Goal: Transaction & Acquisition: Obtain resource

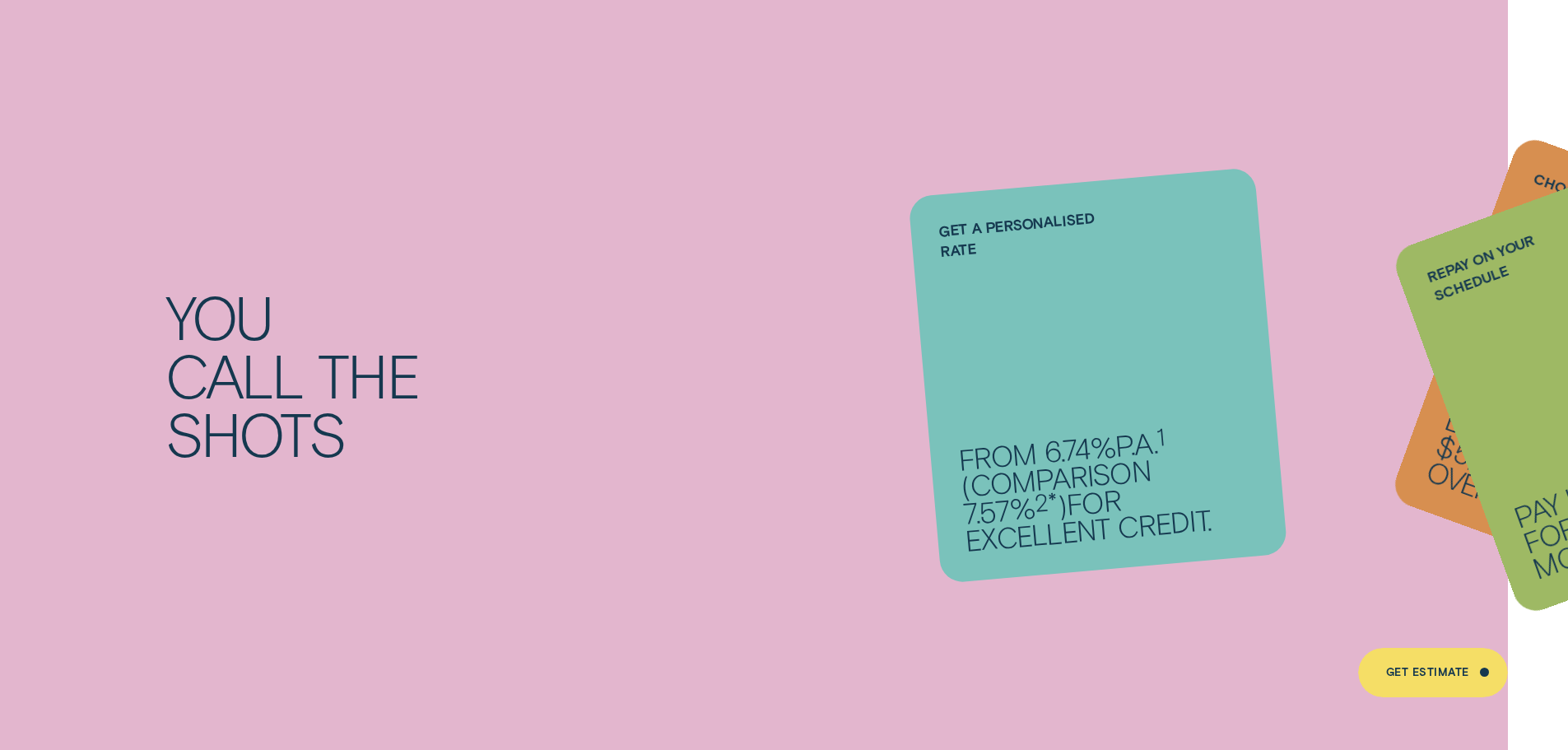
scroll to position [1812, 0]
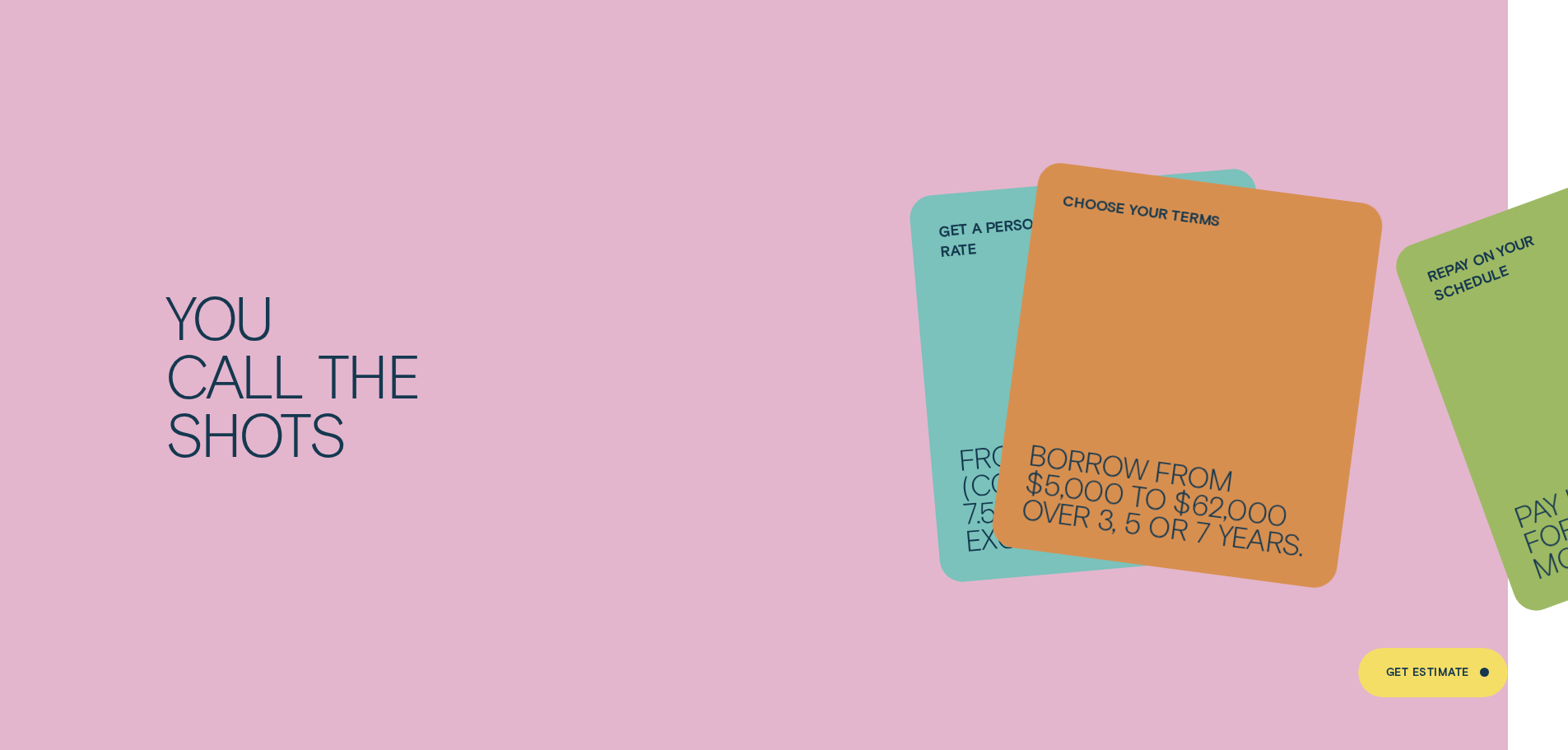
click at [1259, 640] on div "You call the shots Get a personalised rate From 6.74% p.a. 1 ( Comparison 7.57%…" at bounding box center [784, 375] width 1568 height 823
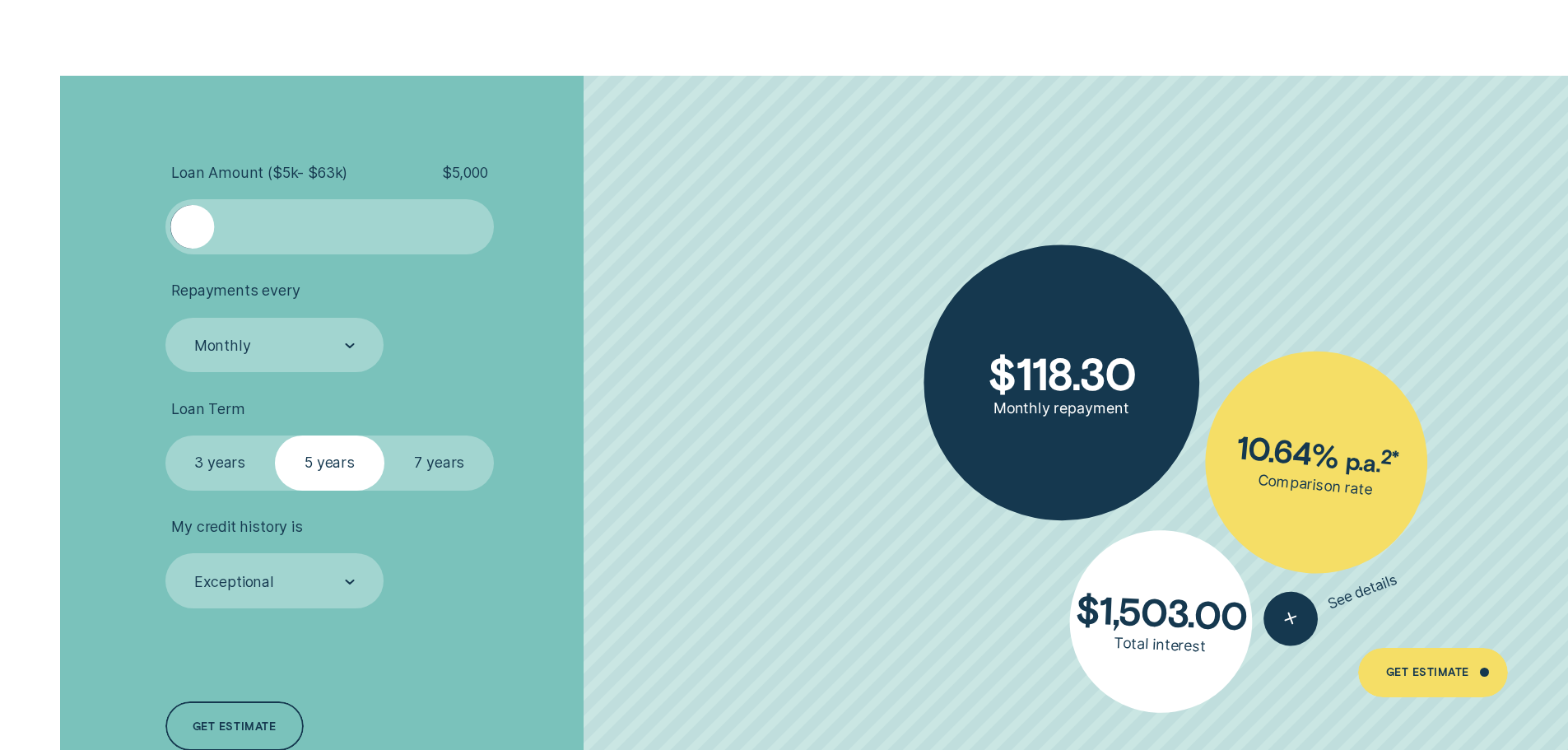
scroll to position [3788, 0]
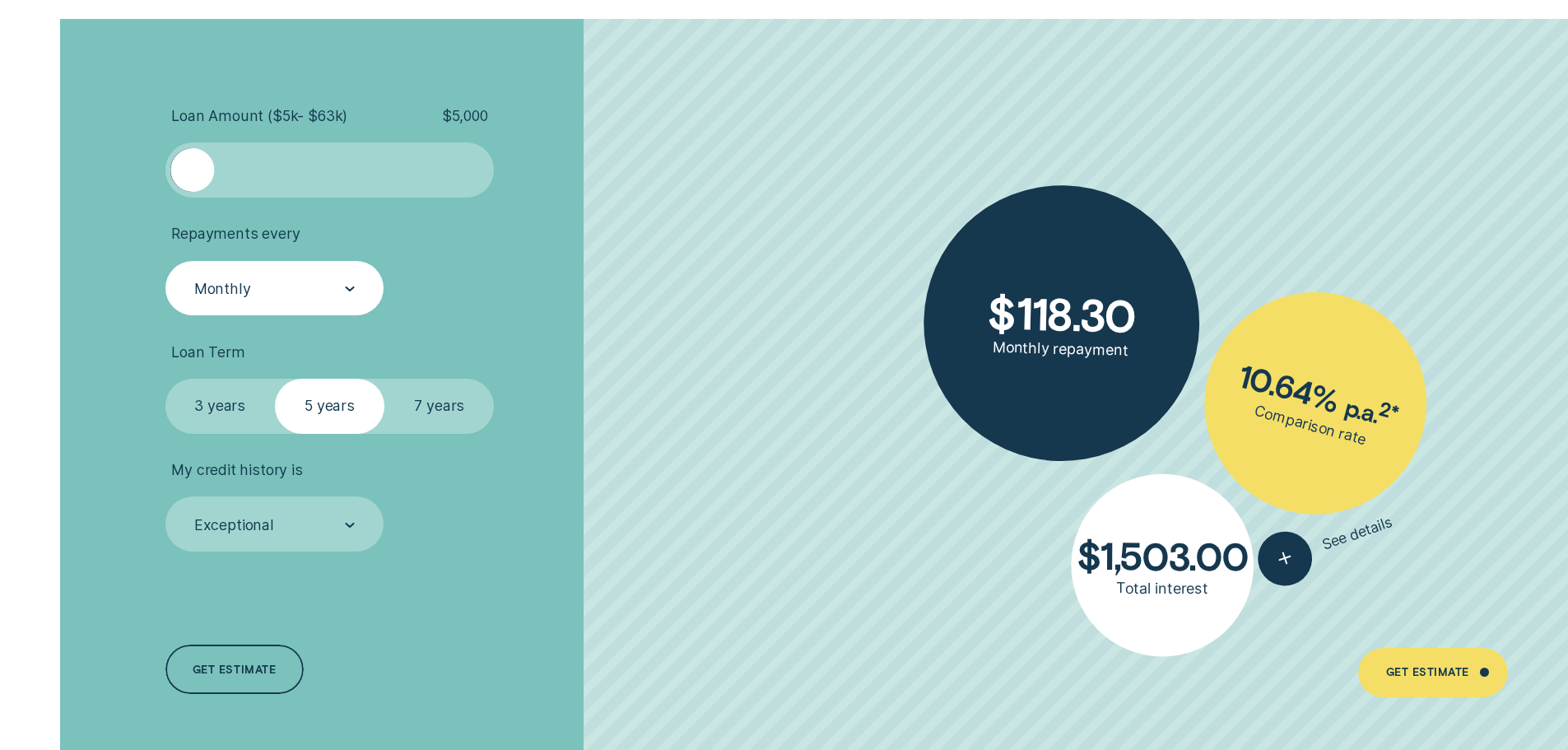
click at [346, 288] on icon at bounding box center [350, 289] width 8 height 4
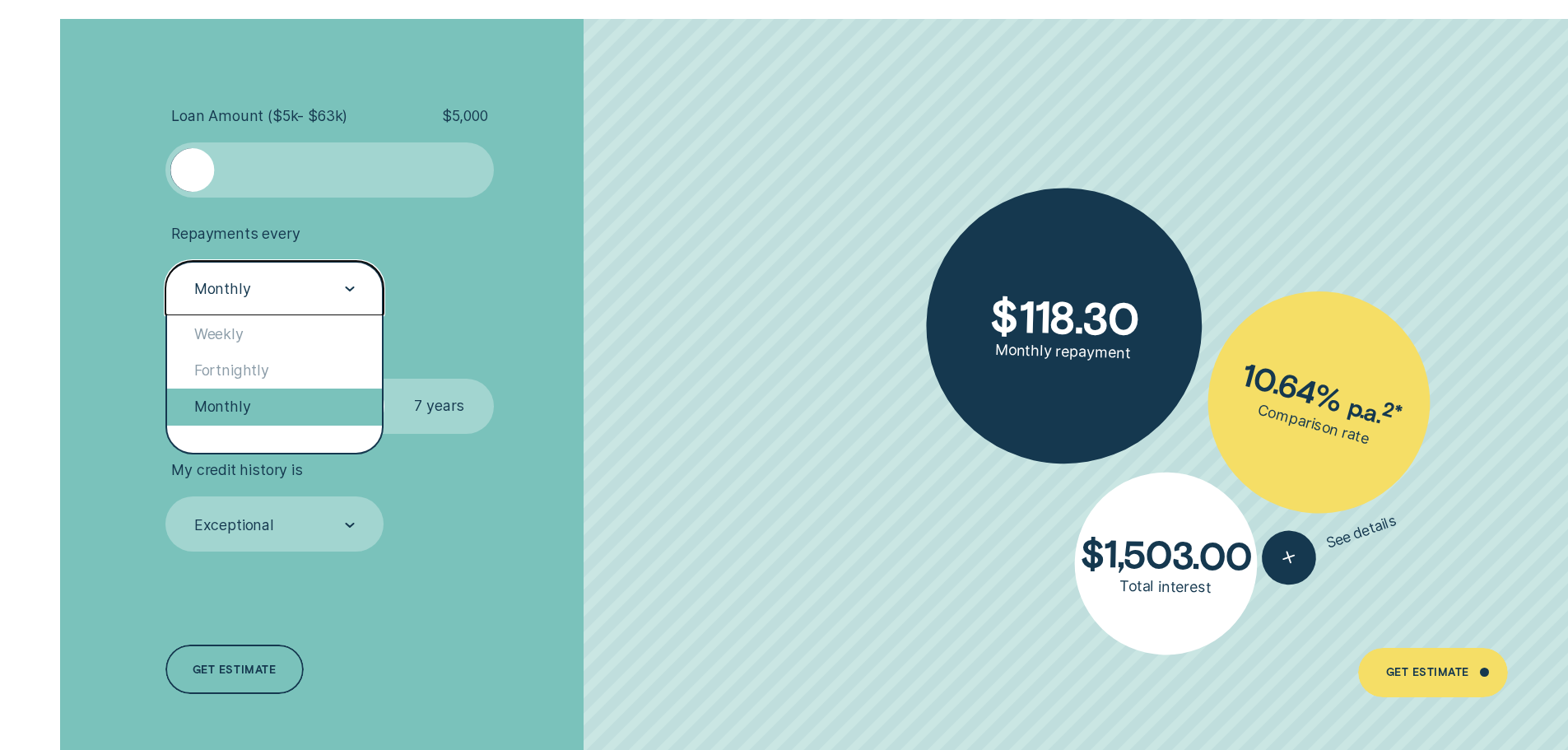
click at [277, 410] on div "Monthly" at bounding box center [275, 406] width 216 height 37
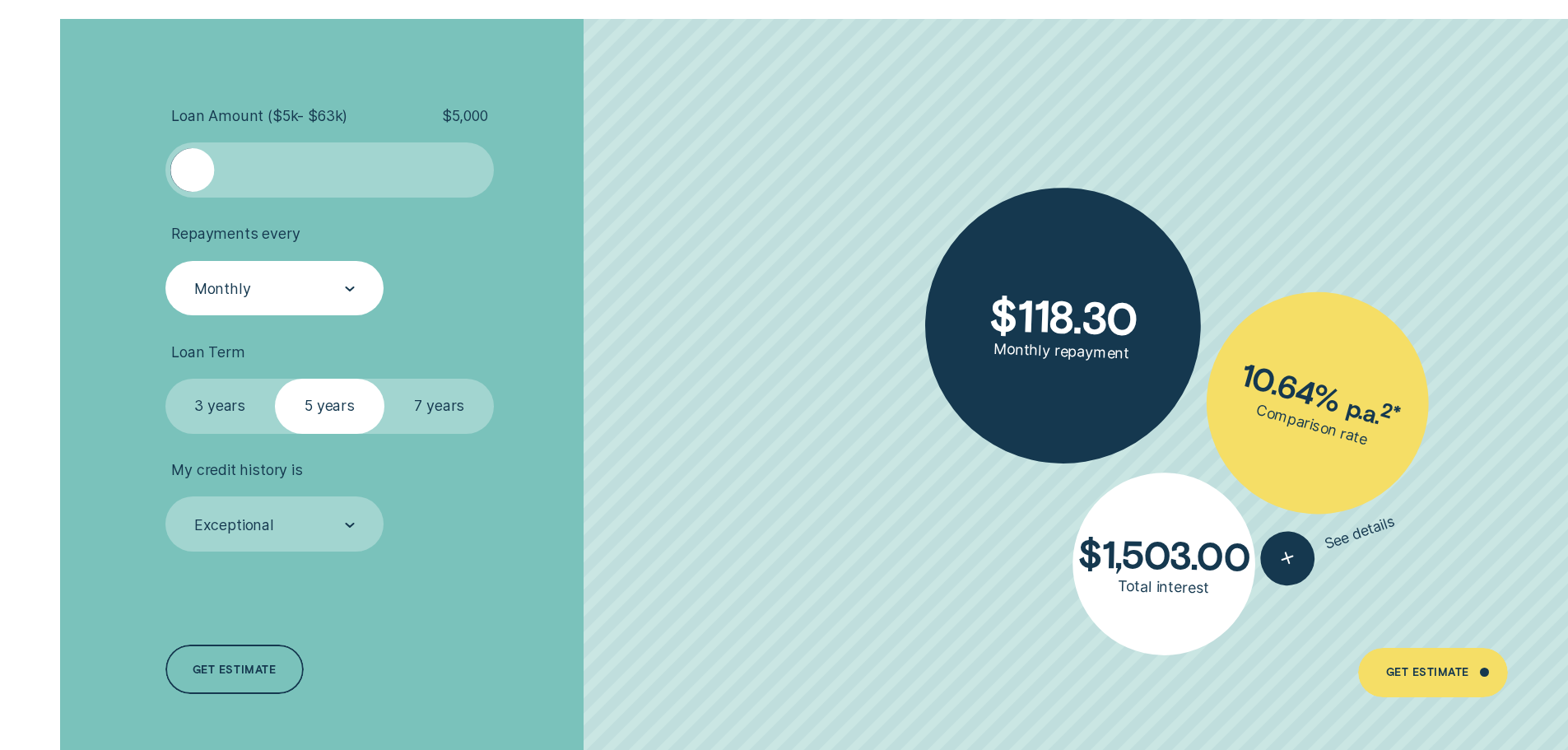
click at [232, 417] on label "3 years" at bounding box center [220, 406] width 110 height 55
click at [165, 379] on input "3 years" at bounding box center [165, 379] width 0 height 0
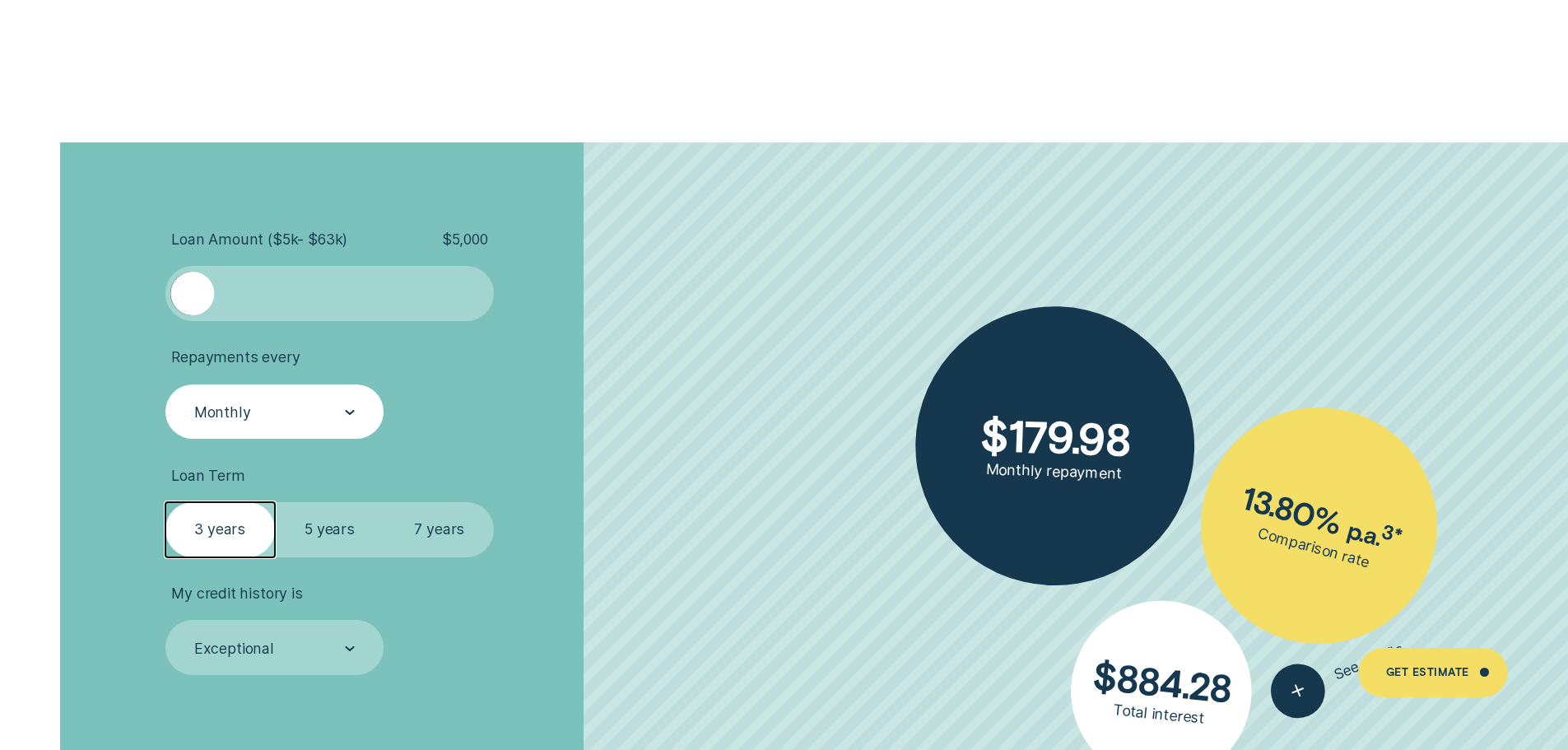
scroll to position [3542, 0]
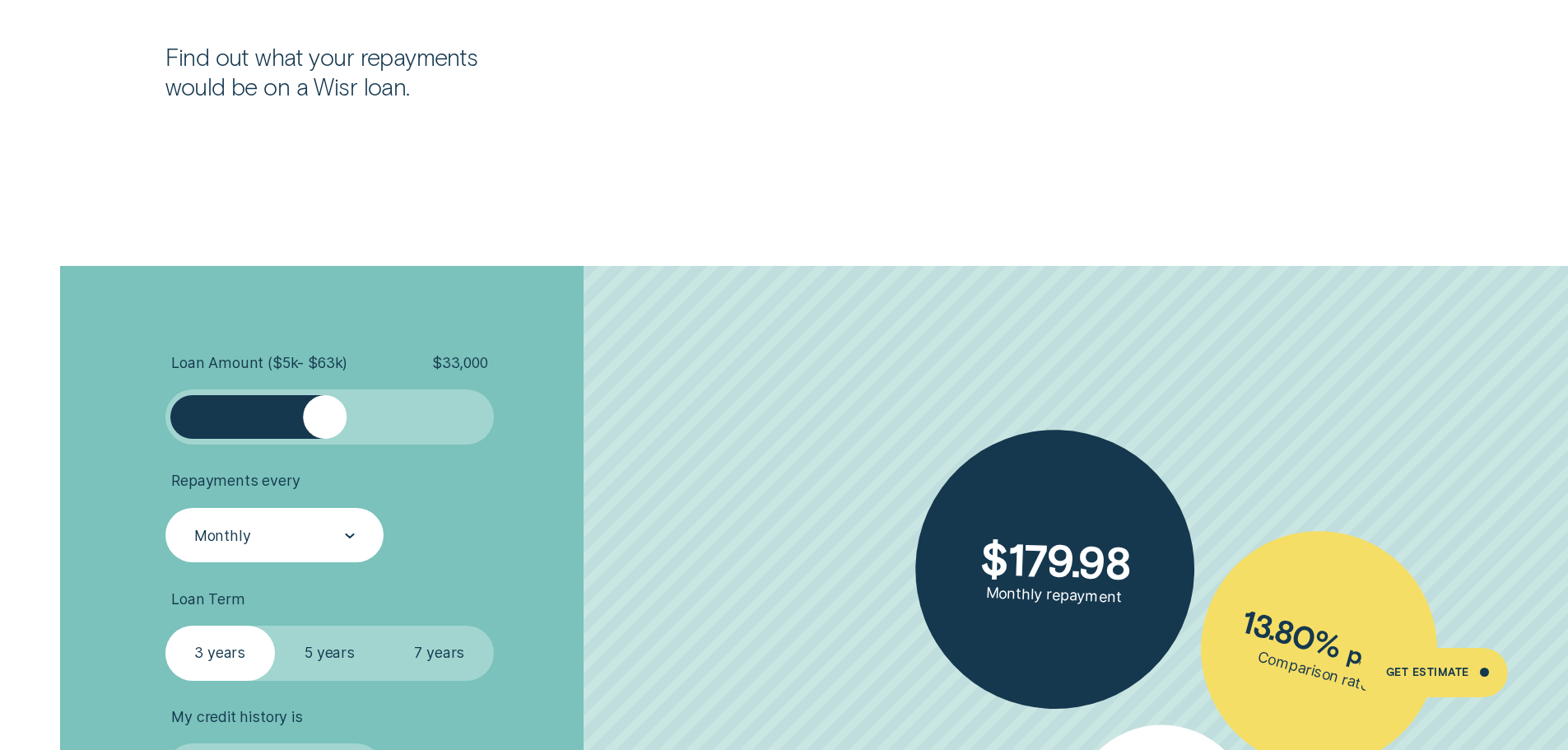
click at [325, 417] on div at bounding box center [329, 417] width 274 height 44
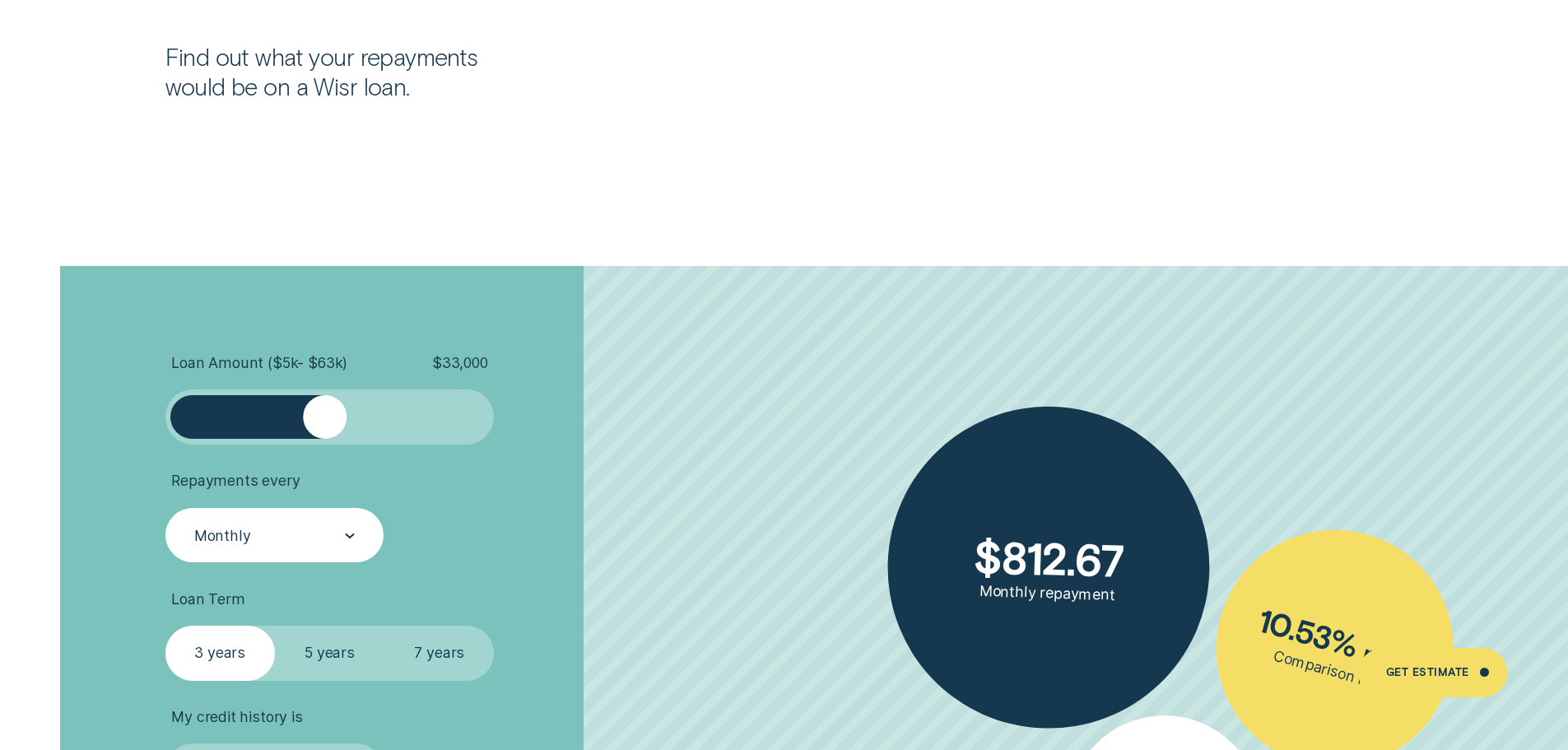
click at [304, 420] on div at bounding box center [325, 417] width 44 height 44
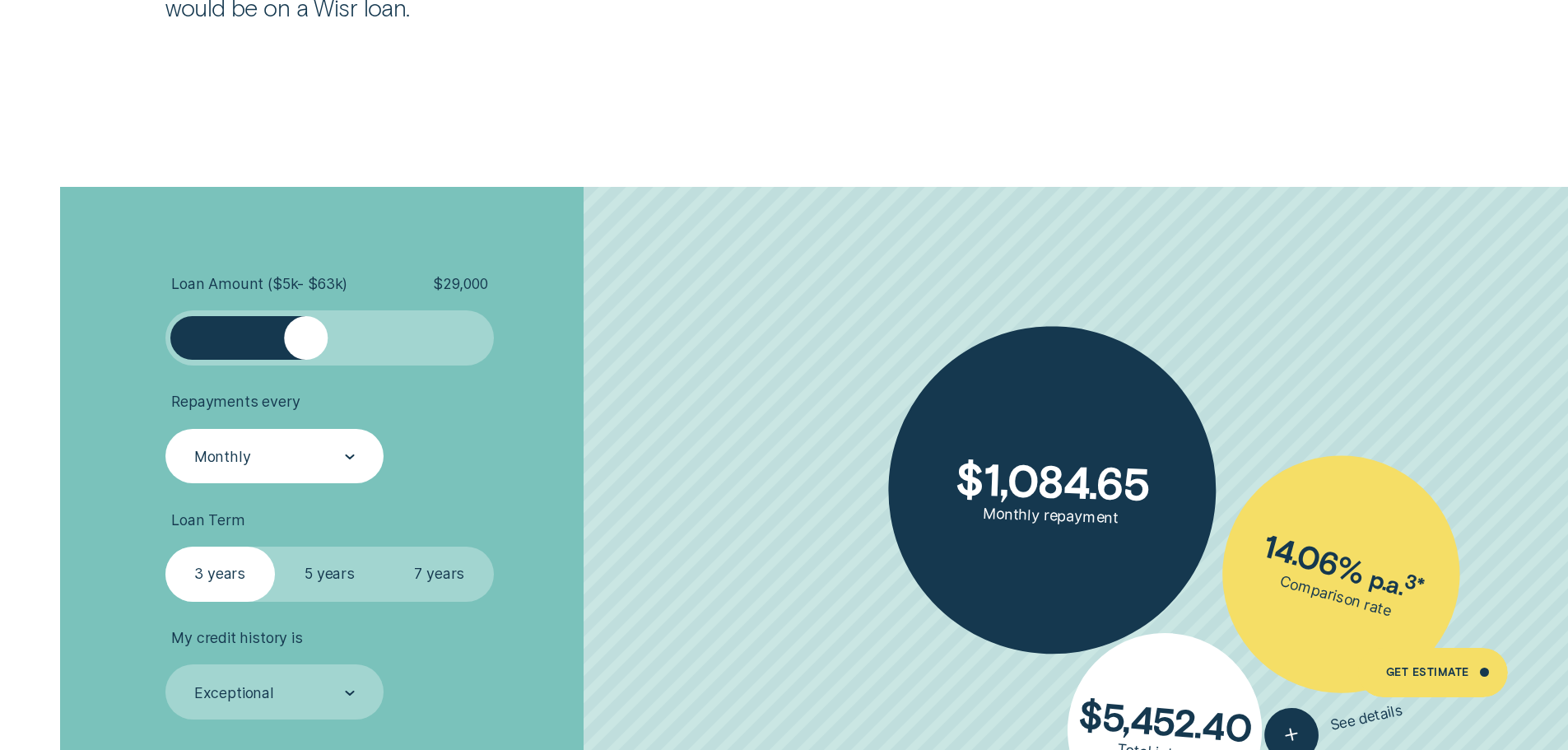
scroll to position [3788, 0]
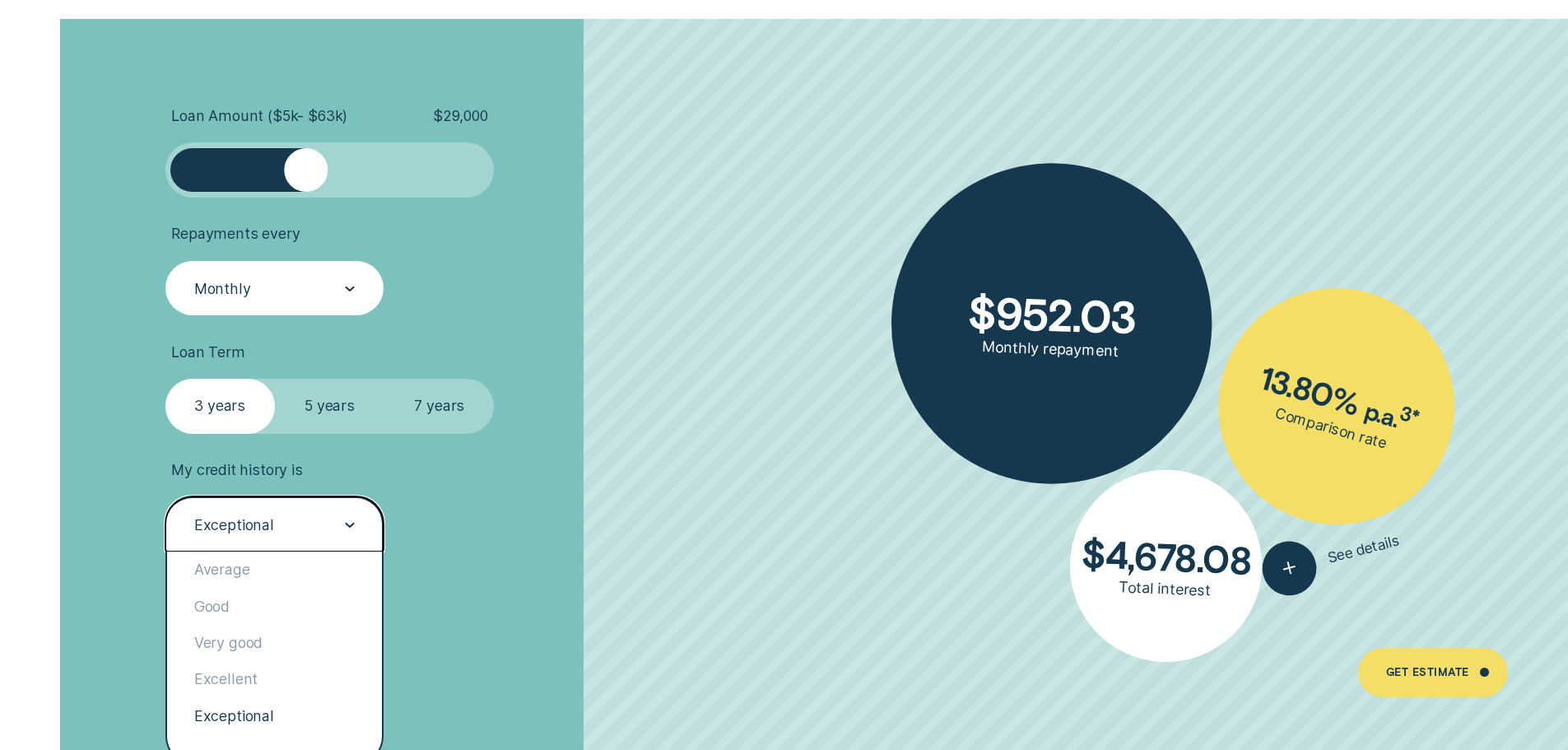
click at [355, 526] on div "Exceptional" at bounding box center [274, 524] width 219 height 55
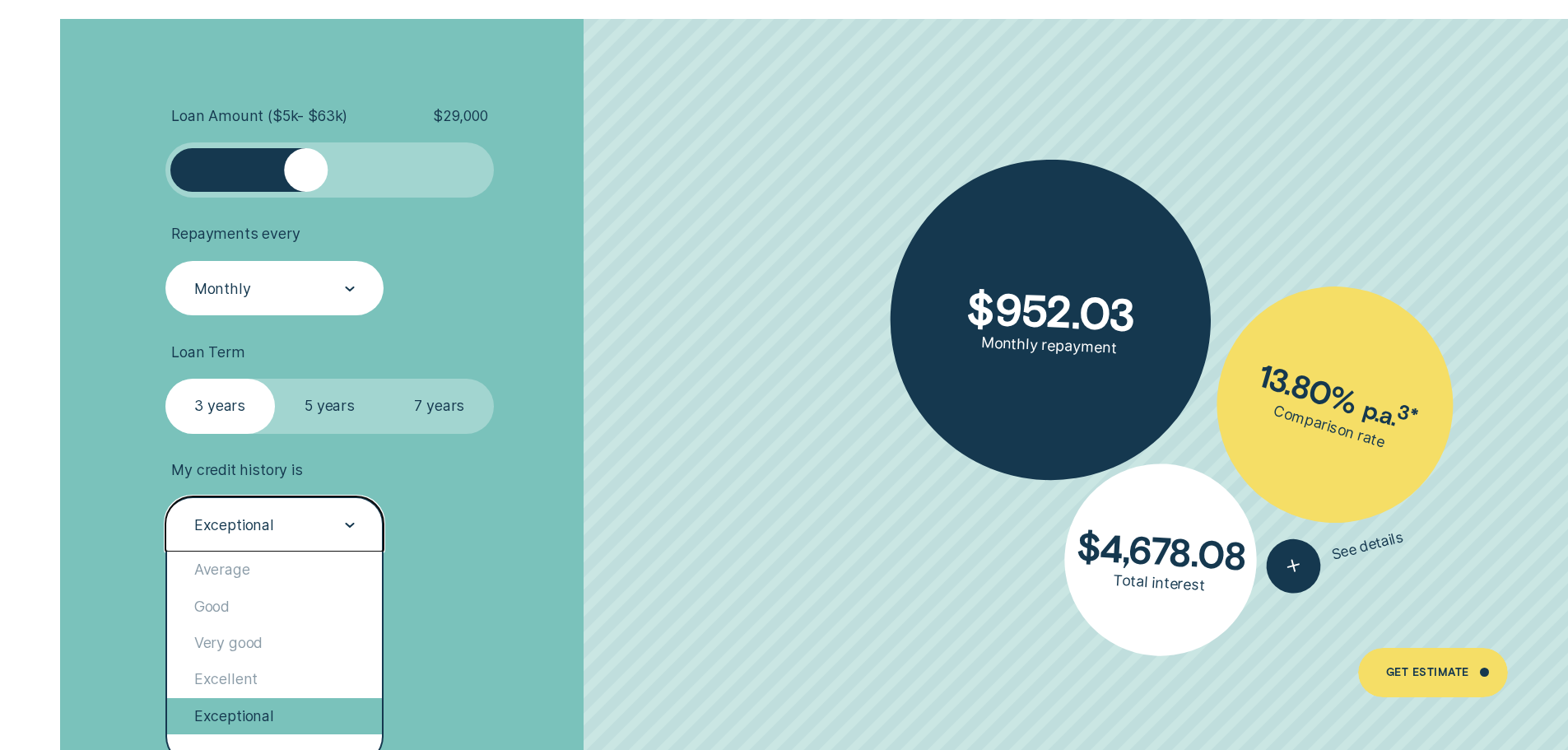
click at [287, 712] on div "Exceptional" at bounding box center [275, 716] width 216 height 37
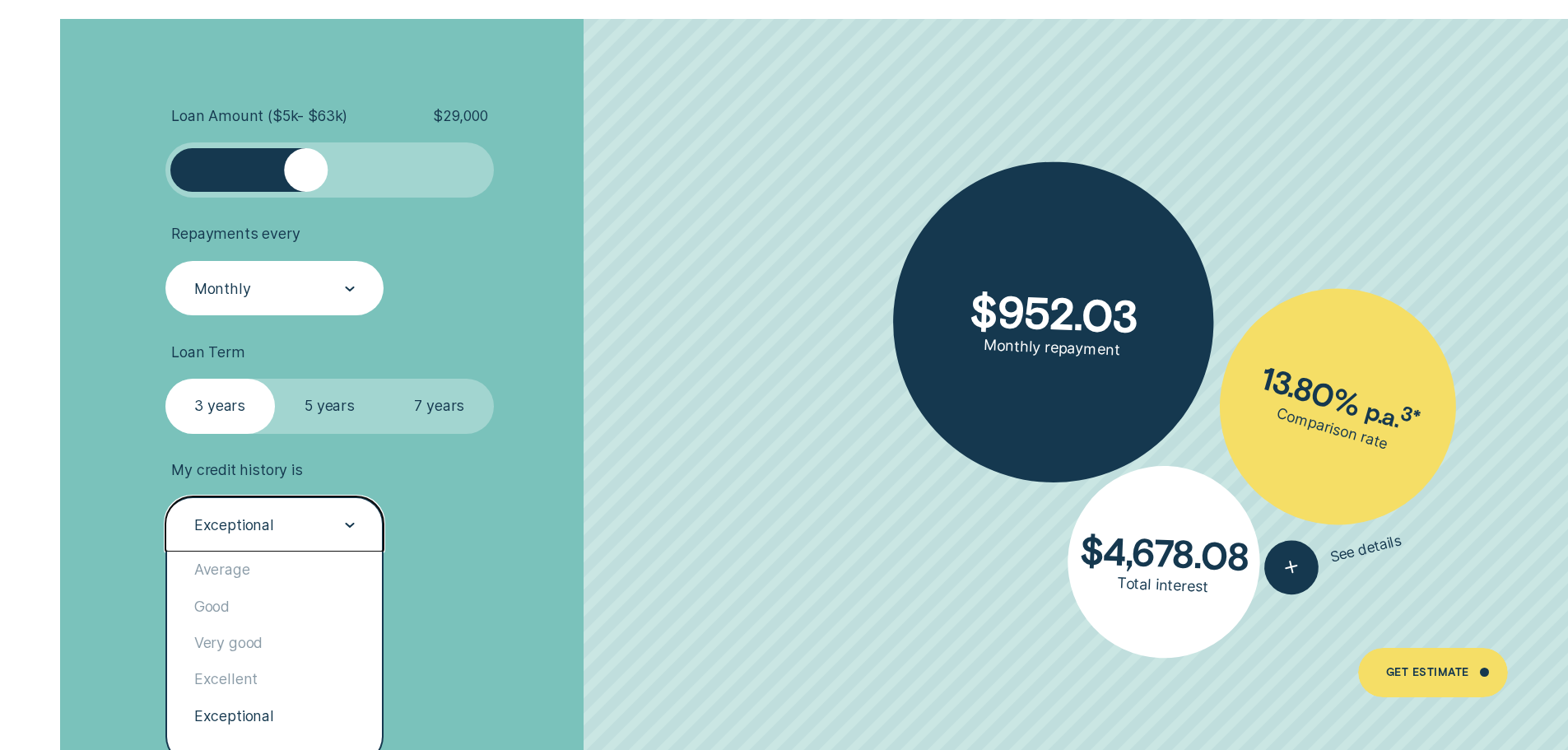
click at [332, 522] on div "Exceptional" at bounding box center [273, 525] width 162 height 21
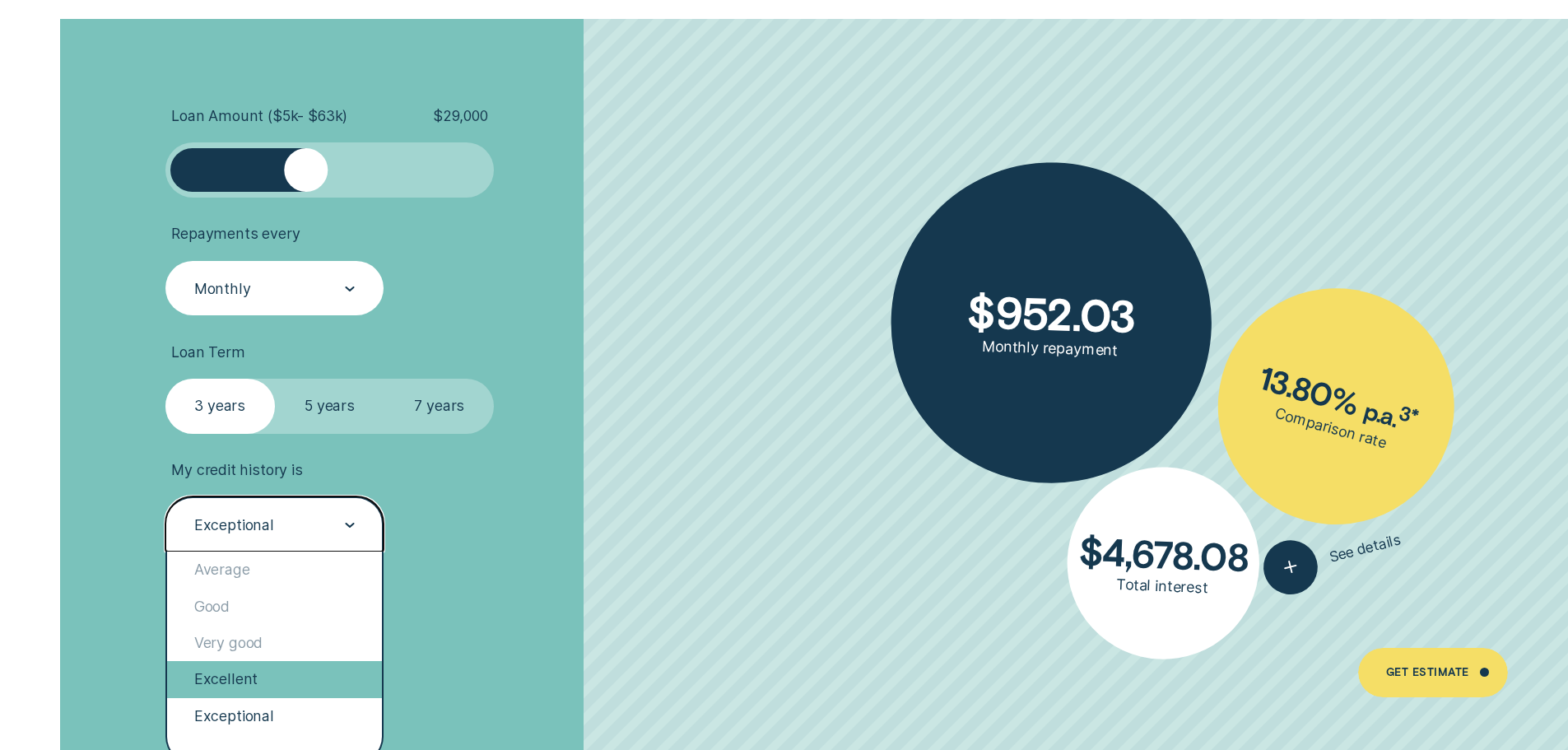
click at [245, 681] on div "Excellent" at bounding box center [275, 680] width 216 height 37
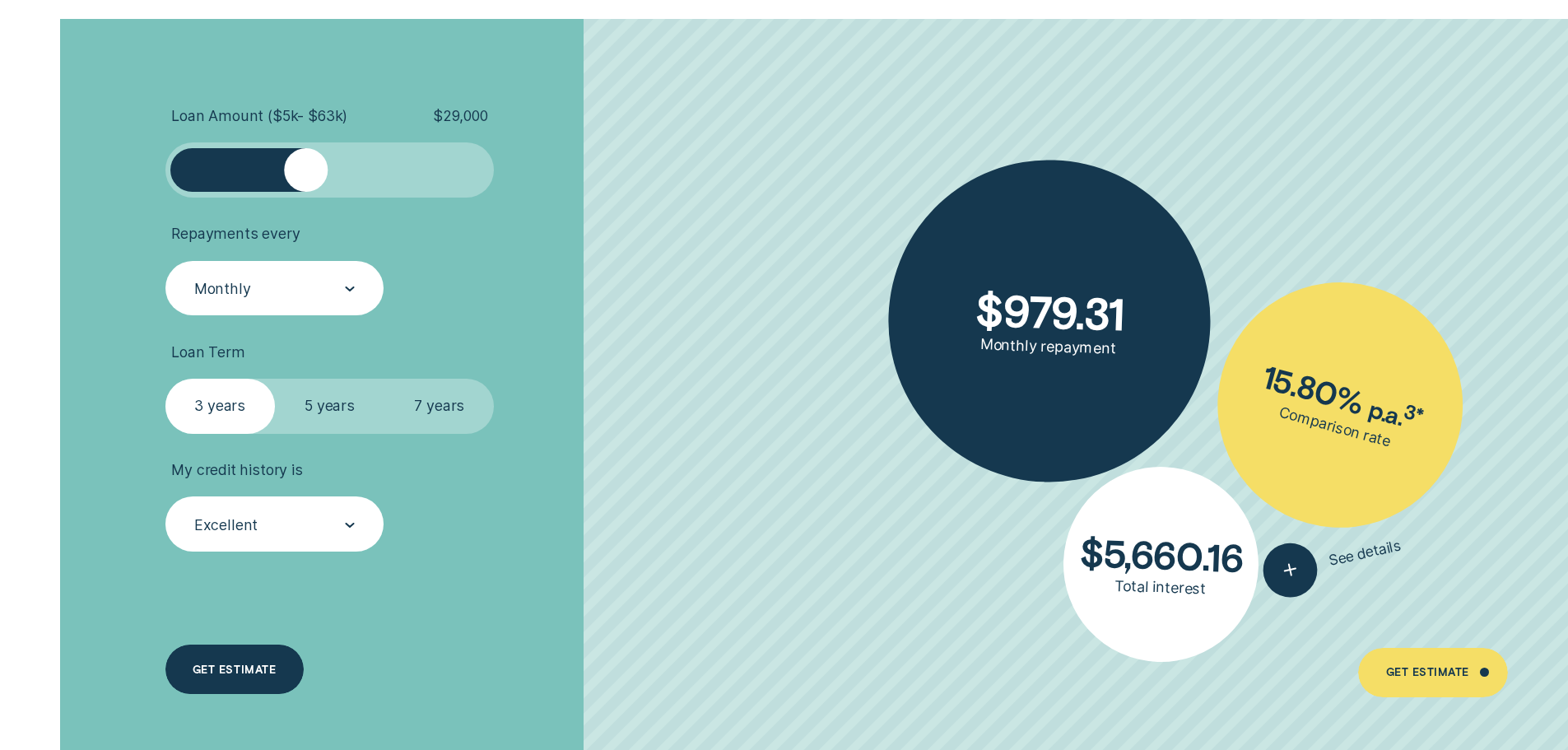
click at [225, 681] on div "Get estimate" at bounding box center [234, 669] width 138 height 50
